Goal: Task Accomplishment & Management: Manage account settings

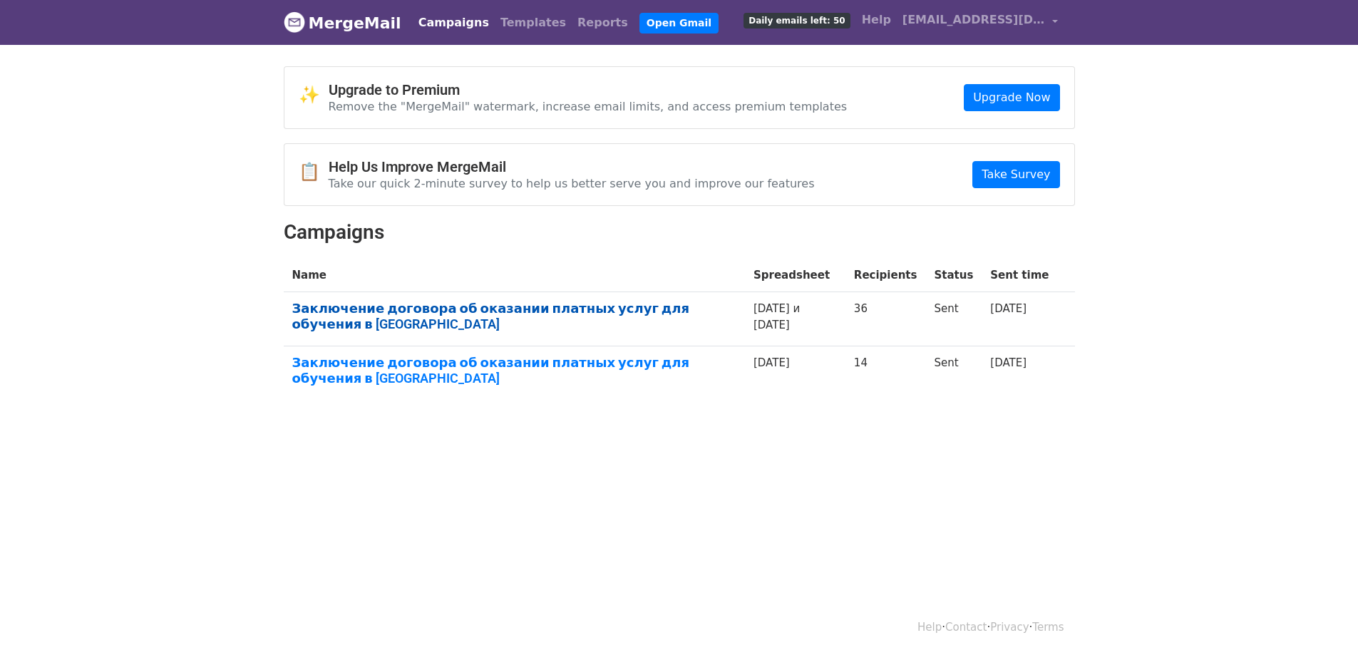
click at [423, 307] on link "Заключение договора об оказании платных услуг для обучения в [GEOGRAPHIC_DATA]" at bounding box center [514, 316] width 444 height 31
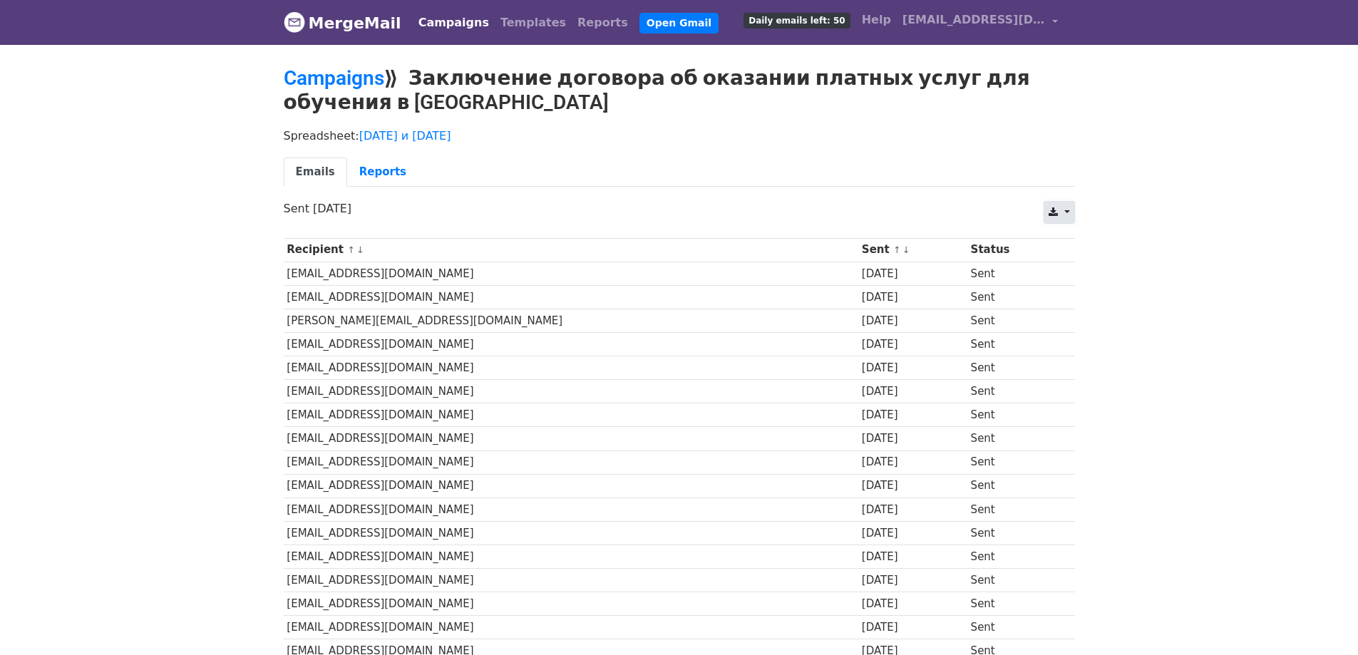
click at [1067, 212] on link at bounding box center [1058, 212] width 31 height 23
click at [1179, 396] on body "MergeMail Campaigns Templates Reports Open Gmail Daily emails left: 50 Help pk-…" at bounding box center [679, 589] width 1358 height 1179
click at [378, 173] on link "Reports" at bounding box center [382, 172] width 71 height 29
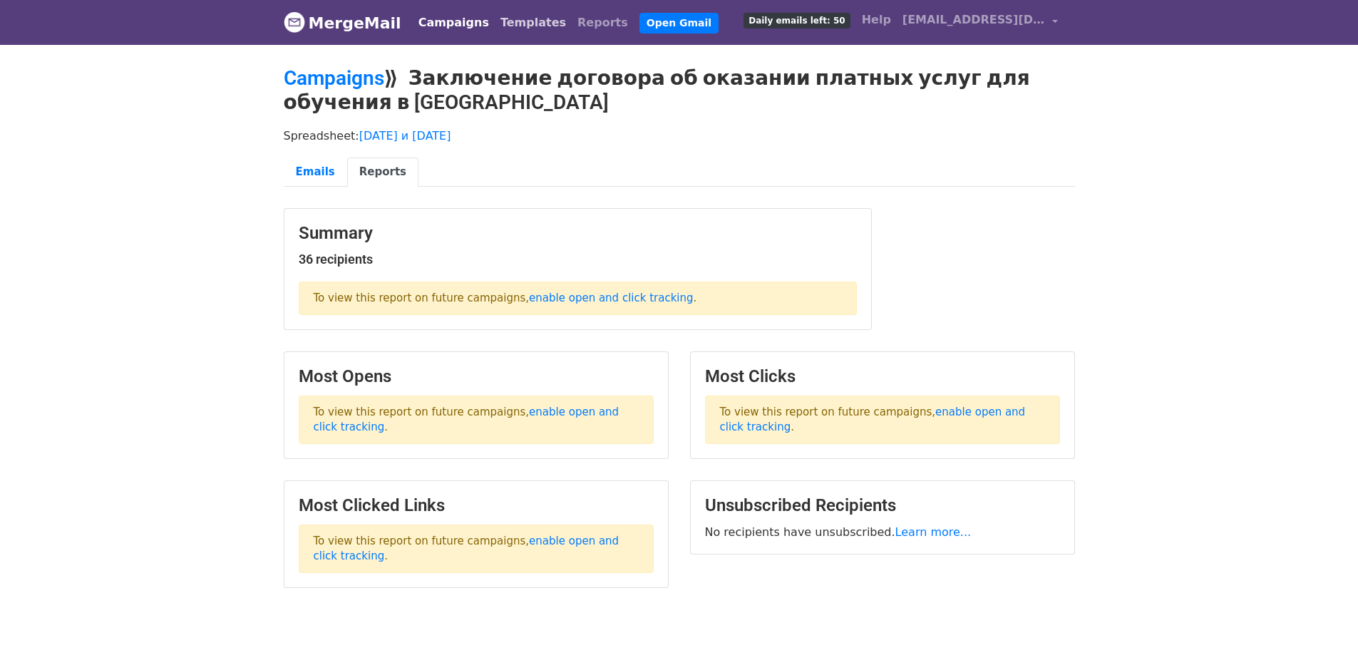
click at [505, 20] on link "Templates" at bounding box center [533, 23] width 77 height 29
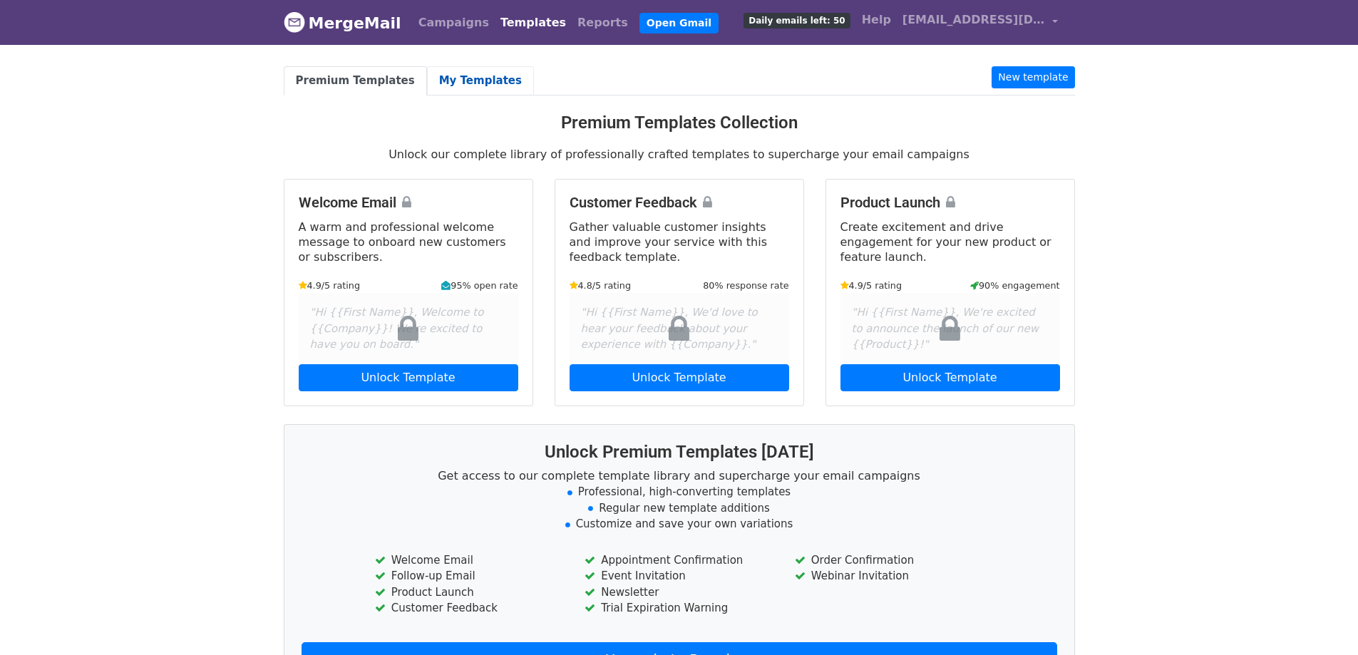
click at [466, 75] on link "My Templates" at bounding box center [480, 80] width 107 height 29
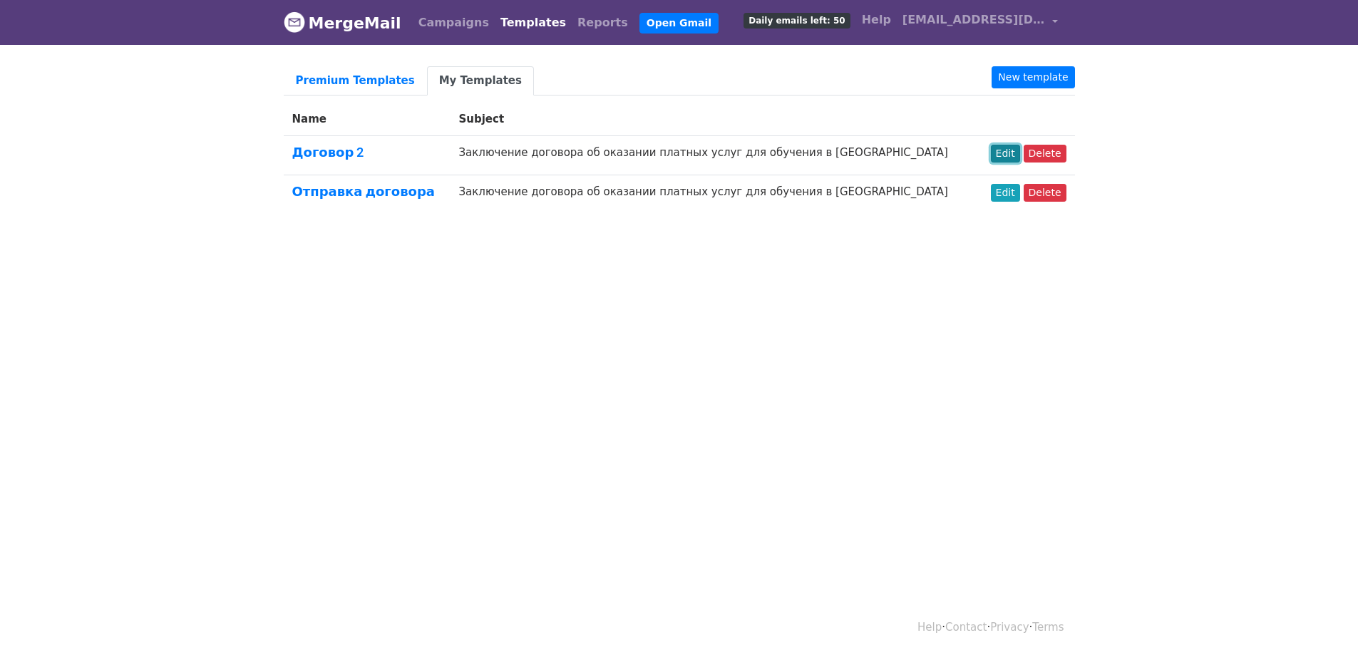
click at [1011, 146] on link "Edit" at bounding box center [1005, 154] width 29 height 18
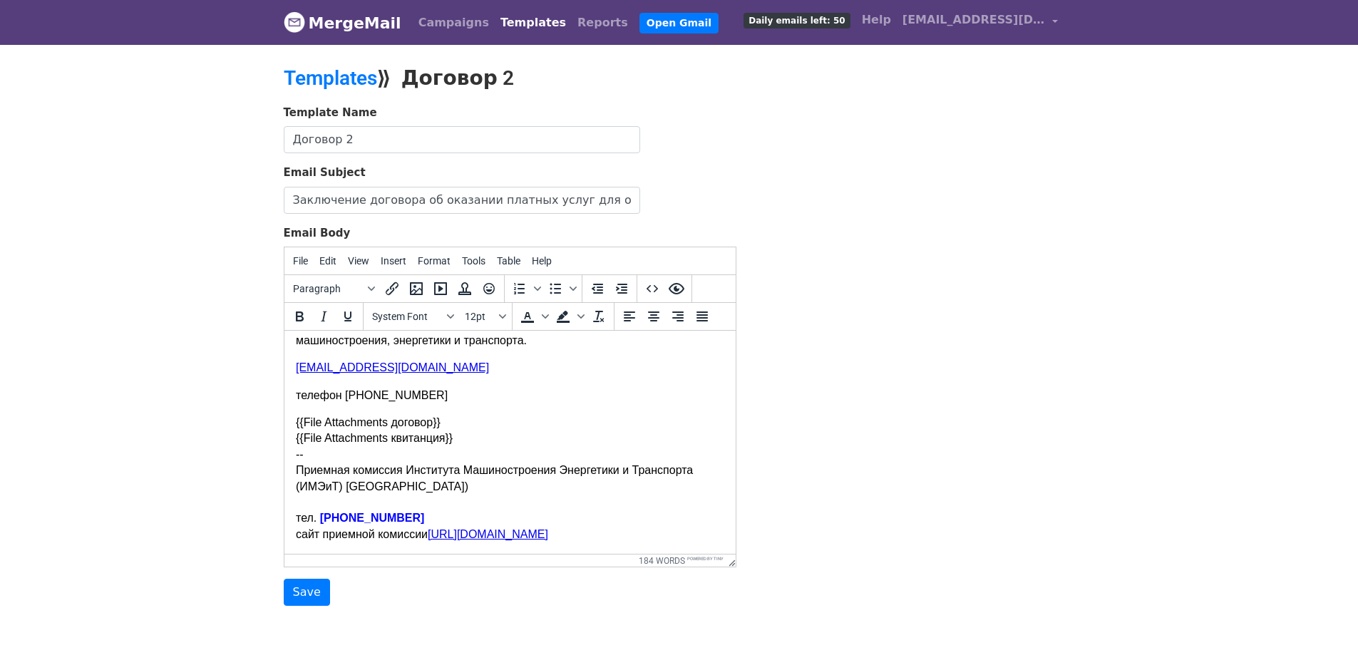
click at [517, 18] on link "Templates" at bounding box center [533, 23] width 77 height 29
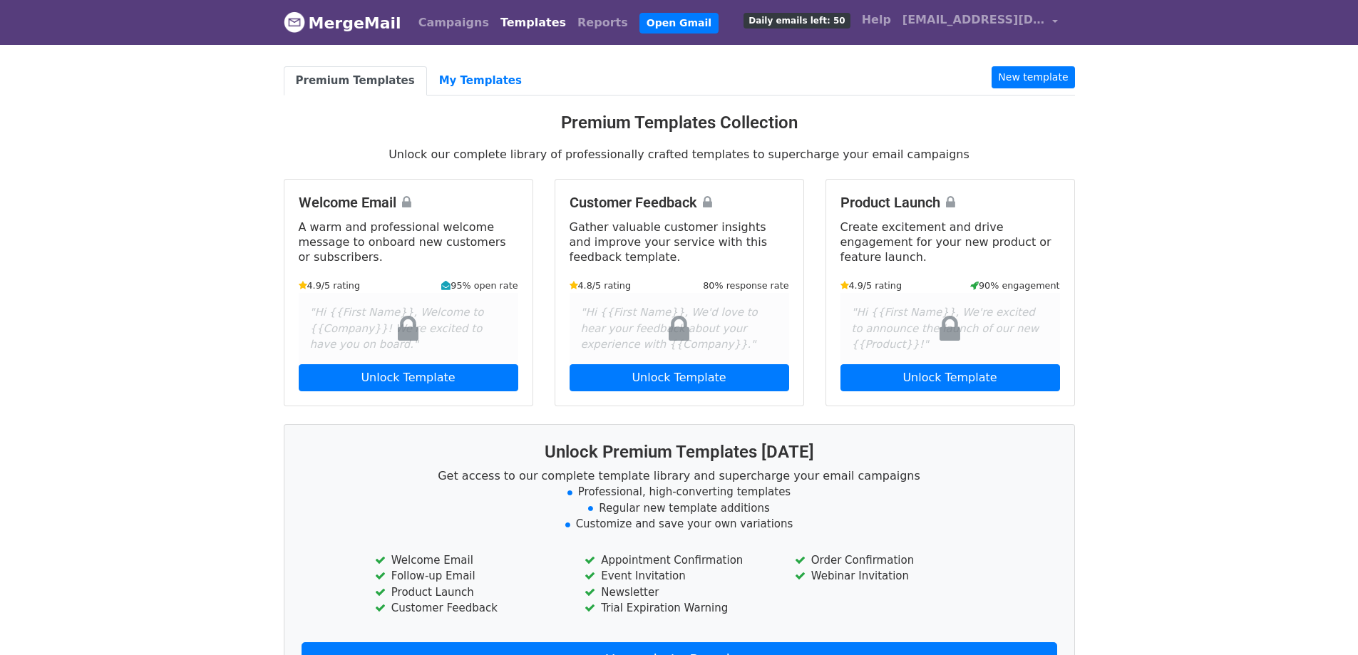
click at [504, 23] on link "Templates" at bounding box center [533, 23] width 77 height 29
click at [450, 81] on link "My Templates" at bounding box center [480, 80] width 107 height 29
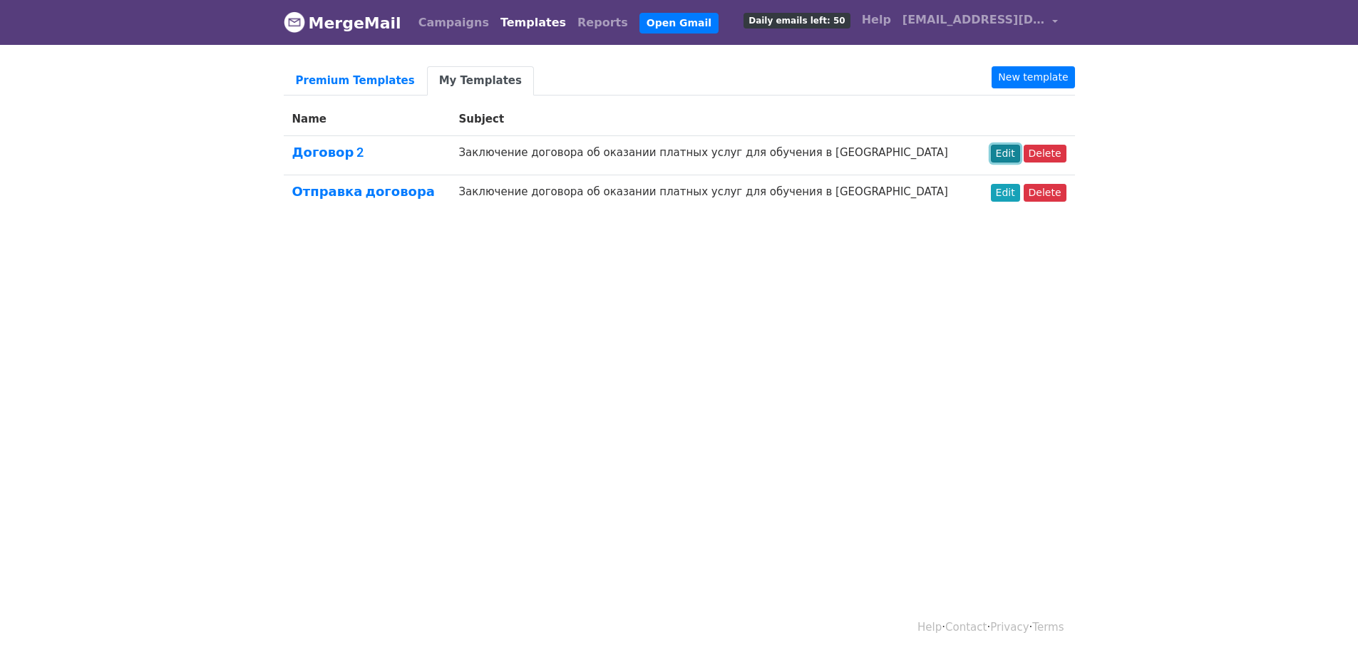
click at [1011, 150] on link "Edit" at bounding box center [1005, 154] width 29 height 18
click at [1011, 147] on link "Edit" at bounding box center [1005, 154] width 29 height 18
click at [852, 425] on html "MergeMail Campaigns Templates Reports Open Gmail Daily emails left: 50 Help pk-…" at bounding box center [679, 327] width 1358 height 655
click at [850, 22] on span "Daily emails left: 50" at bounding box center [796, 21] width 106 height 16
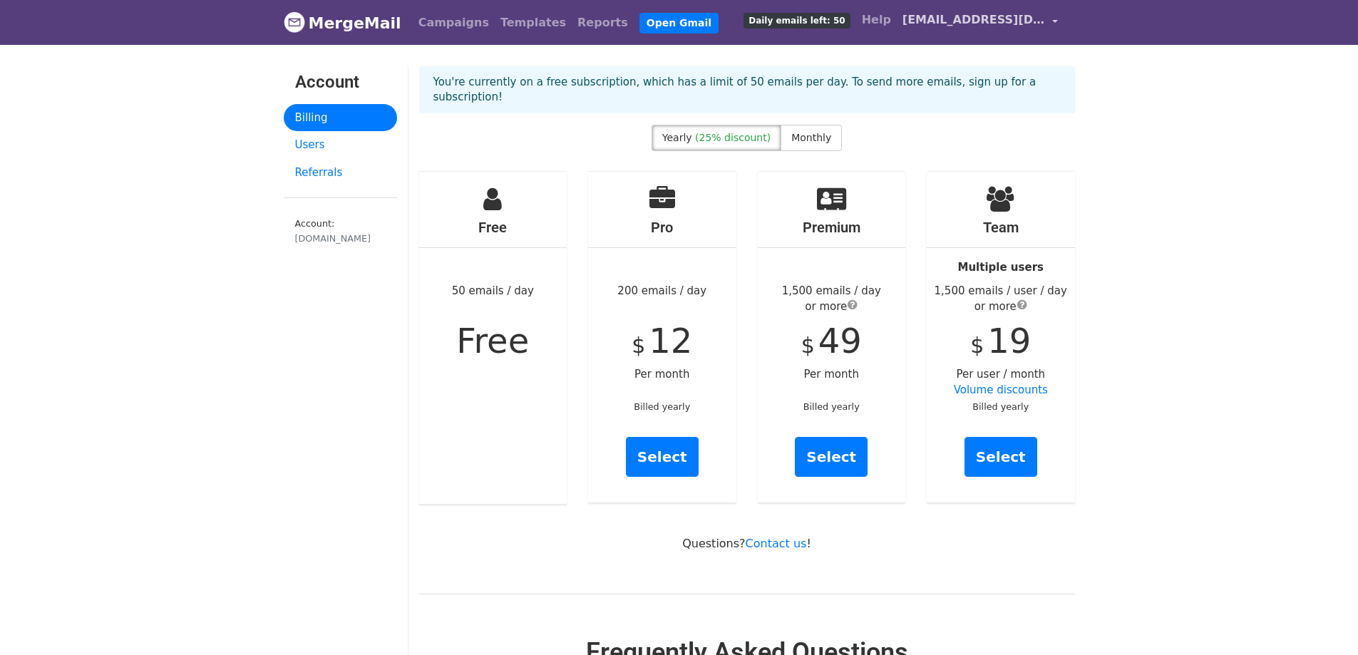
click at [998, 24] on span "[EMAIL_ADDRESS][DOMAIN_NAME]" at bounding box center [973, 19] width 143 height 17
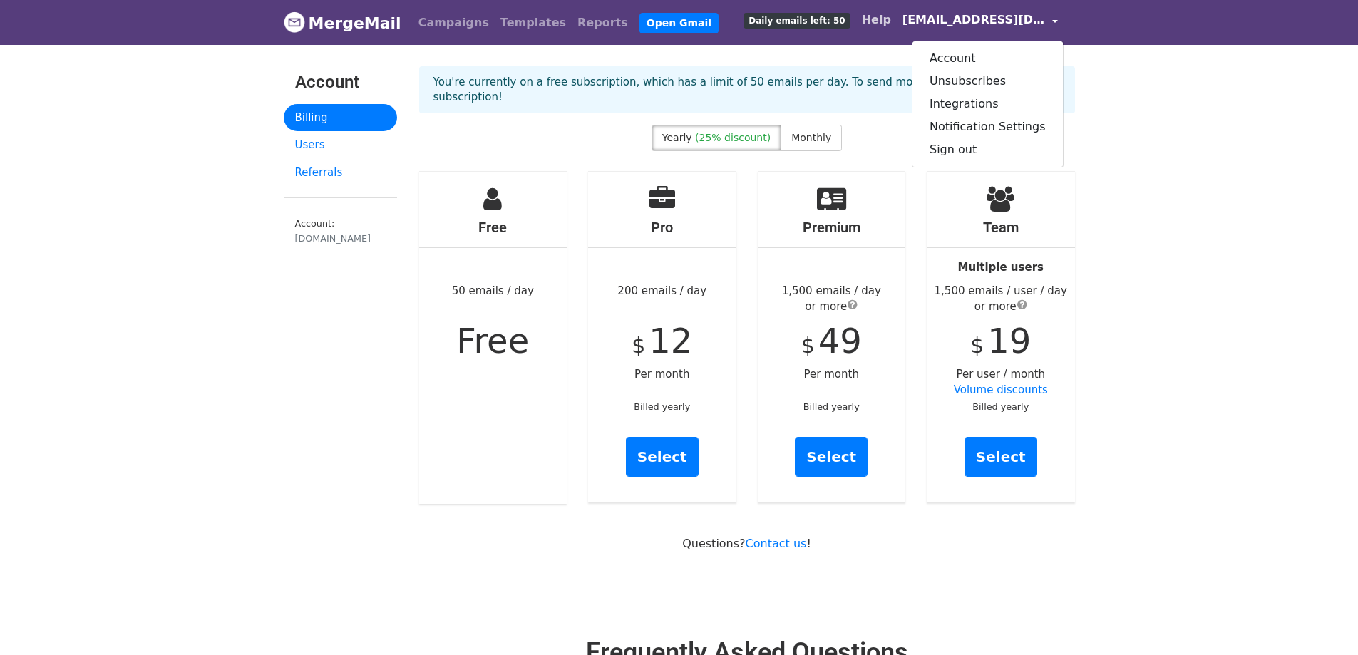
click at [897, 25] on link "Help" at bounding box center [876, 20] width 41 height 29
